Goal: Transaction & Acquisition: Download file/media

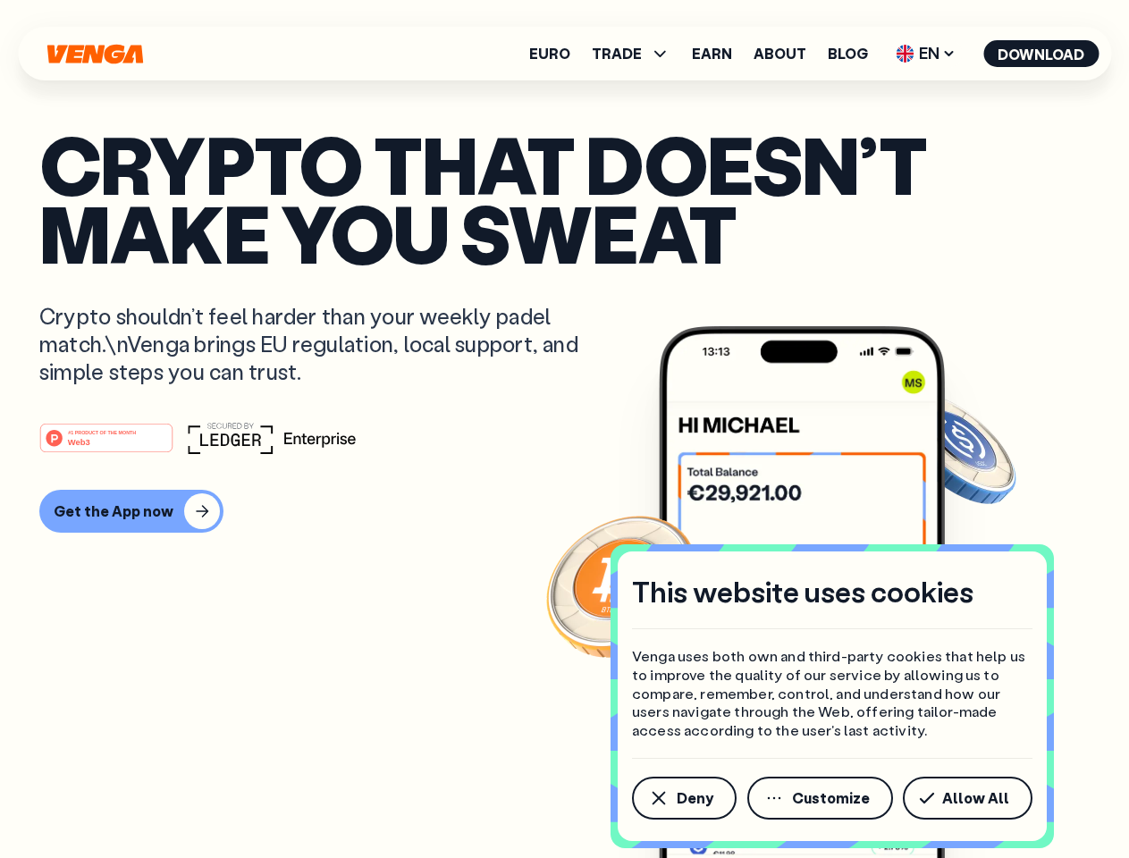
click at [564, 429] on div "#1 PRODUCT OF THE MONTH Web3" at bounding box center [564, 438] width 1051 height 32
click at [683, 798] on span "Deny" at bounding box center [695, 798] width 37 height 14
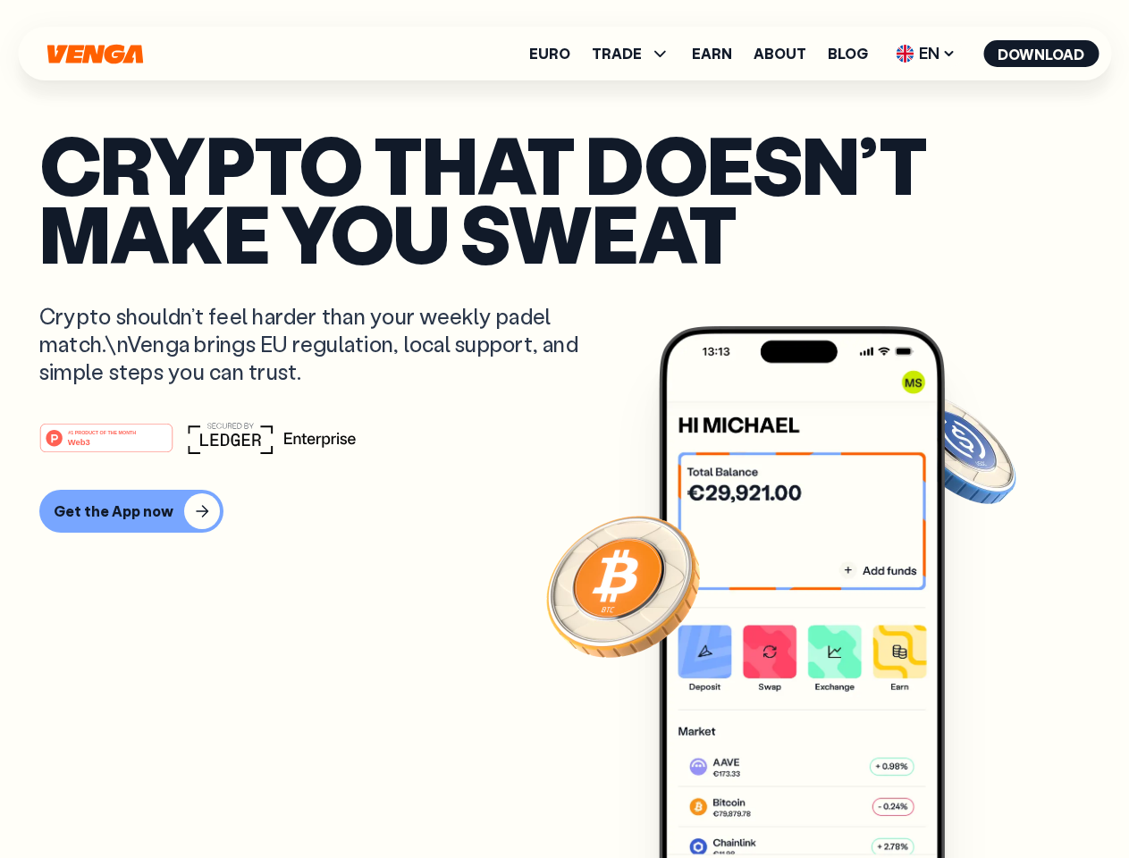
click at [822, 798] on img at bounding box center [802, 625] width 286 height 599
click at [971, 798] on article "Crypto that doesn’t make you sweat Crypto shouldn’t feel harder than your weekl…" at bounding box center [564, 465] width 1051 height 671
click at [637, 54] on span "TRADE" at bounding box center [617, 53] width 50 height 14
click at [926, 54] on span "EN" at bounding box center [926, 53] width 72 height 29
click at [1042, 54] on button "Download" at bounding box center [1041, 53] width 115 height 27
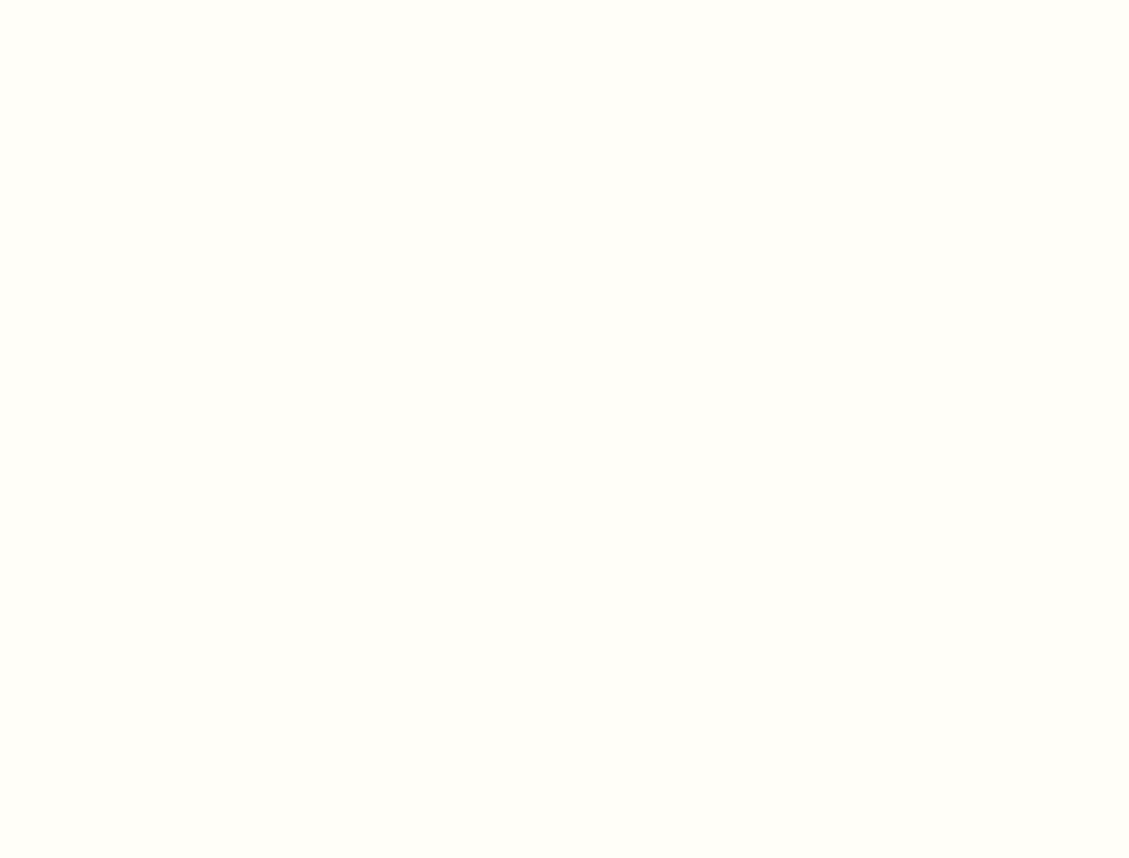
click at [564, 0] on html "This website uses cookies Venga uses both own and third-party cookies that help…" at bounding box center [564, 0] width 1129 height 0
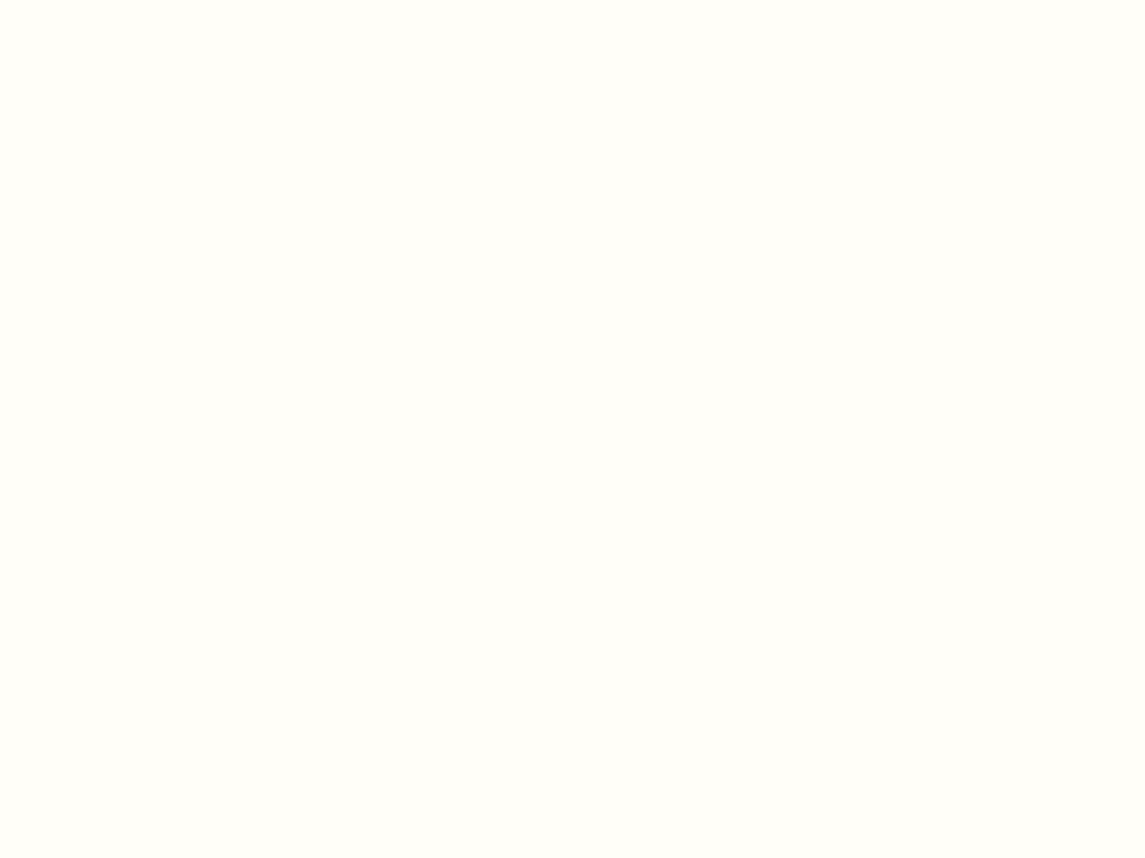
click at [129, 0] on html "This website uses cookies Venga uses both own and third-party cookies that help…" at bounding box center [572, 0] width 1145 height 0
click at [109, 0] on html "This website uses cookies Venga uses both own and third-party cookies that help…" at bounding box center [572, 0] width 1145 height 0
